Goal: Find specific page/section: Find specific page/section

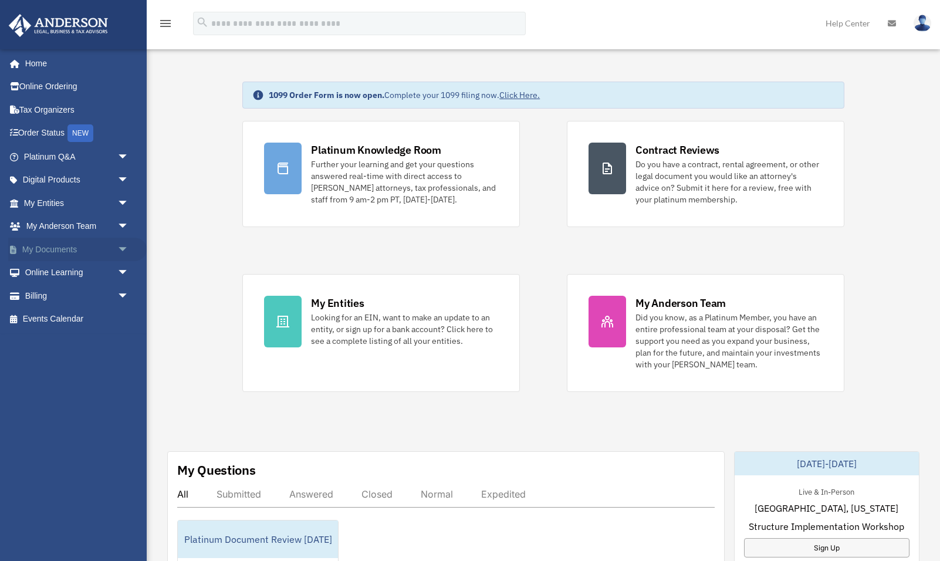
click at [36, 247] on link "My Documents arrow_drop_down" at bounding box center [77, 249] width 139 height 23
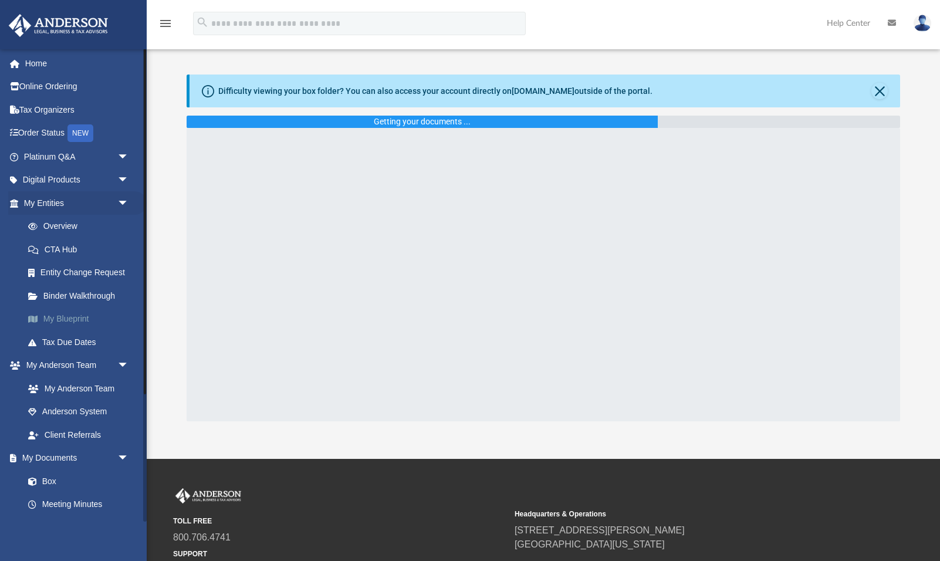
click at [52, 315] on link "My Blueprint" at bounding box center [81, 319] width 130 height 23
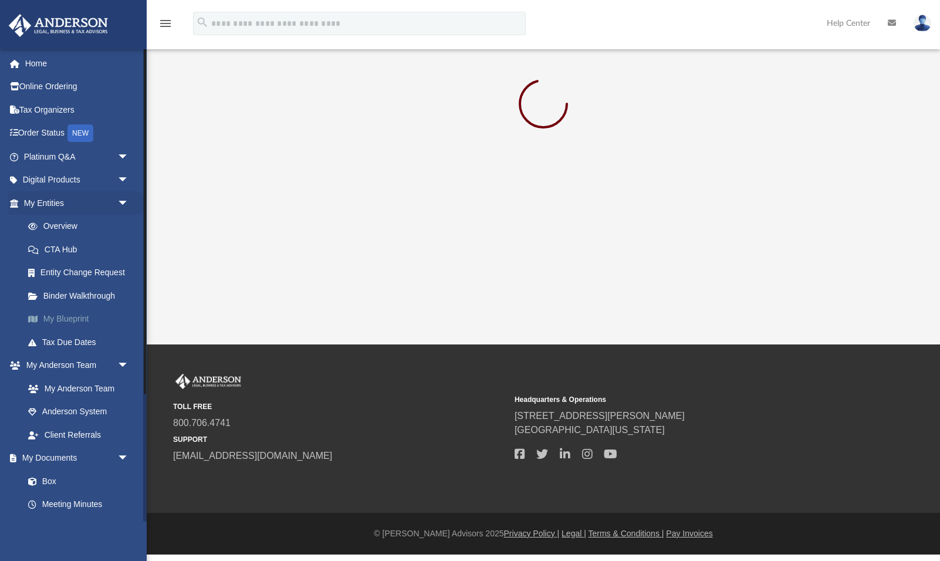
click at [63, 313] on link "My Blueprint" at bounding box center [81, 319] width 130 height 23
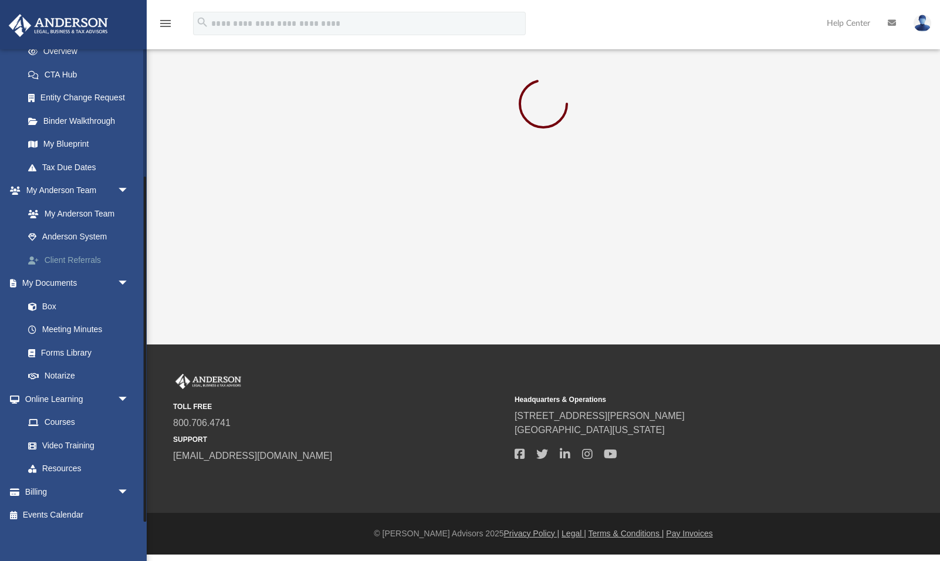
scroll to position [174, 0]
click at [63, 143] on link "My Blueprint" at bounding box center [81, 144] width 130 height 23
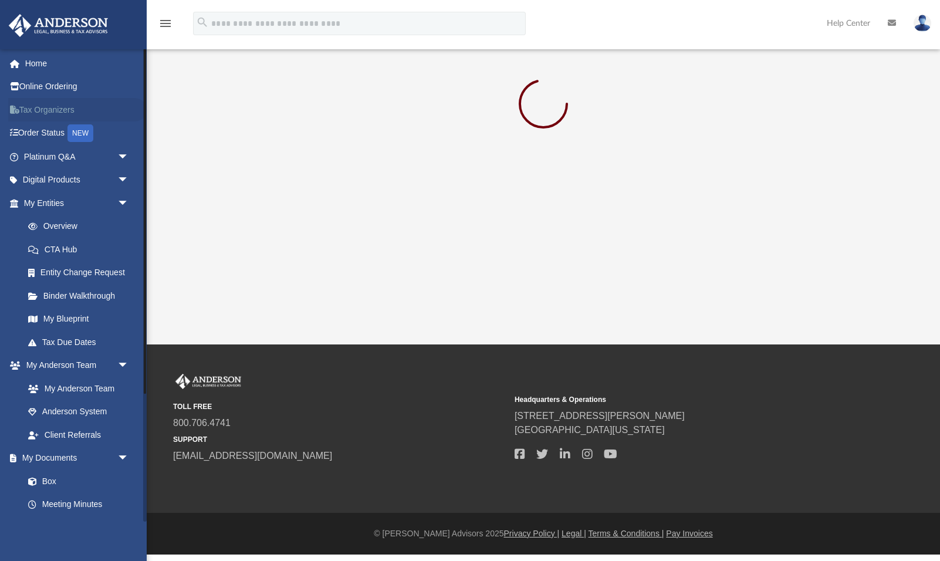
scroll to position [0, 0]
click at [32, 59] on link "Home" at bounding box center [77, 63] width 139 height 23
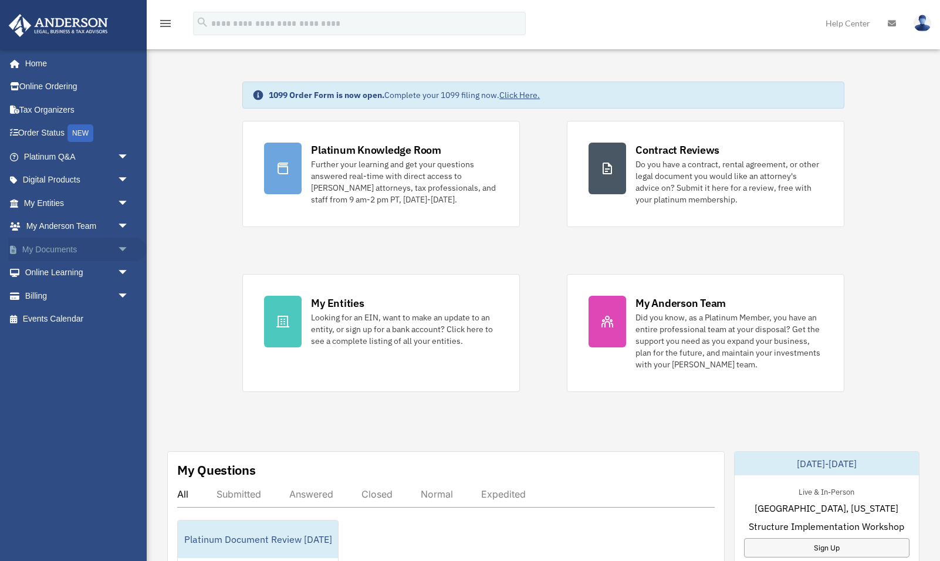
click at [43, 254] on link "My Documents arrow_drop_down" at bounding box center [77, 249] width 139 height 23
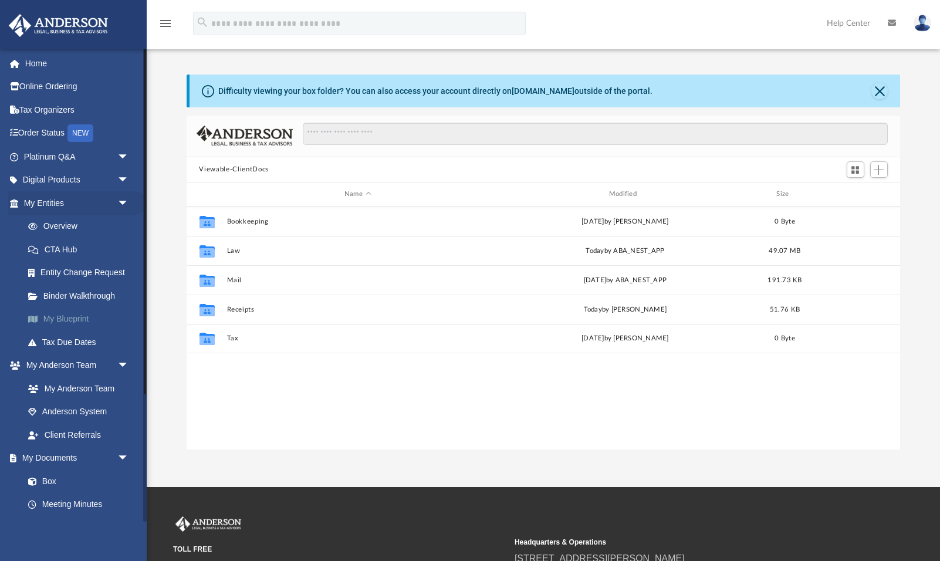
scroll to position [1, 1]
click at [50, 312] on link "My Blueprint" at bounding box center [81, 319] width 130 height 23
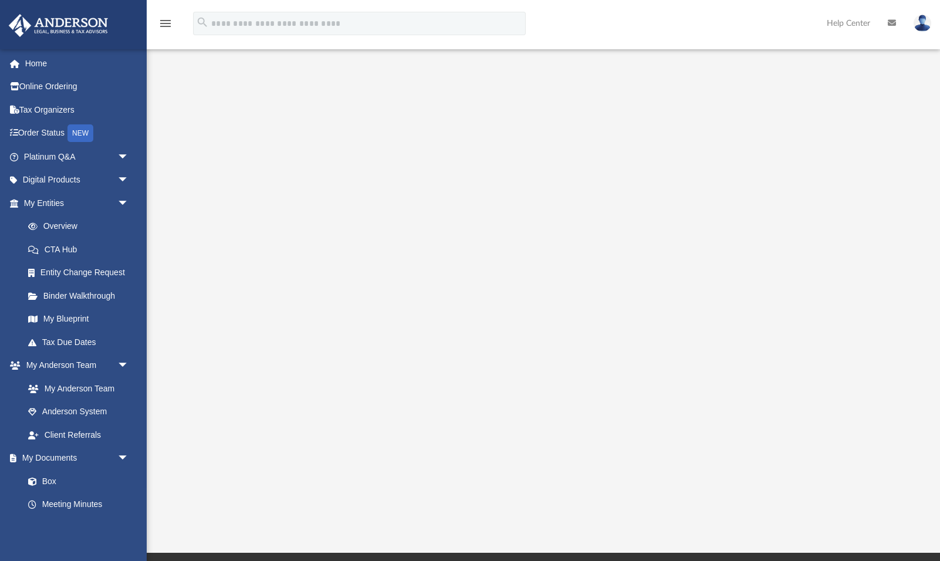
scroll to position [32, 0]
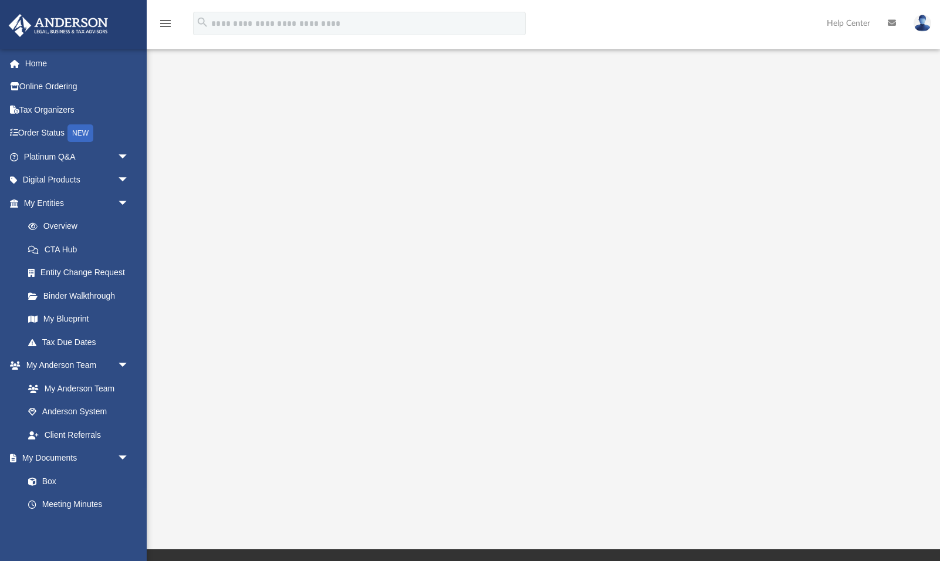
click at [748, 1] on div "menu search Site Menu add tcock@live.com My Profile Reset Password Logout Help …" at bounding box center [470, 24] width 940 height 49
